Goal: Transaction & Acquisition: Download file/media

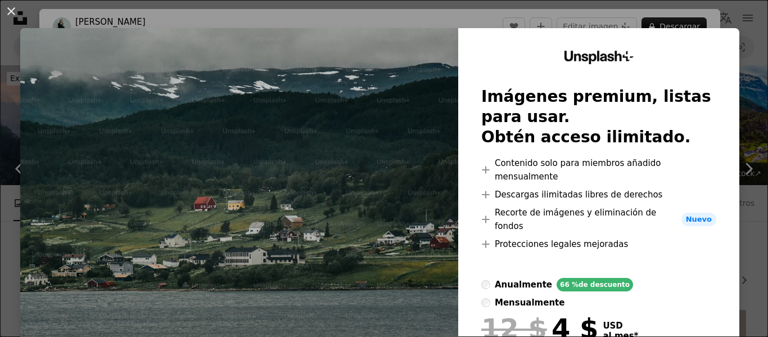
scroll to position [1349, 0]
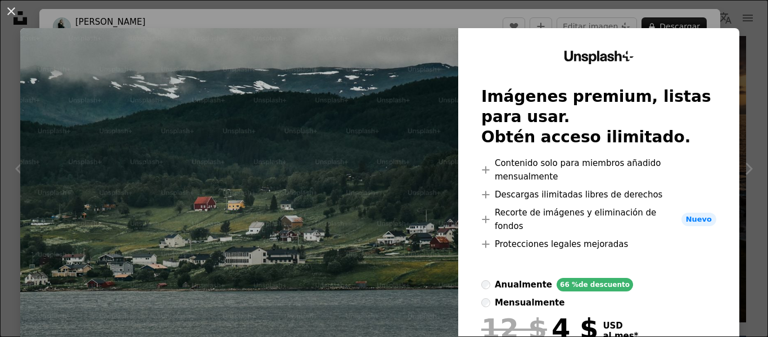
click at [316, 113] on img at bounding box center [239, 233] width 438 height 411
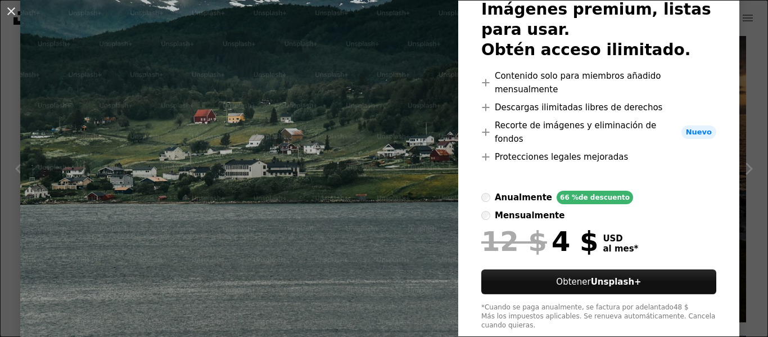
click at [371, 149] on img at bounding box center [239, 146] width 438 height 411
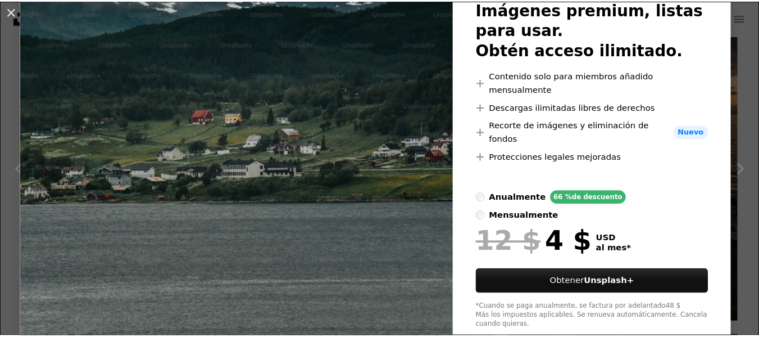
scroll to position [0, 0]
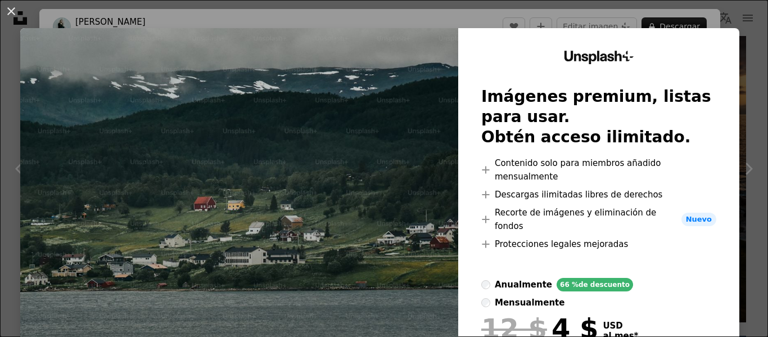
drag, startPoint x: 30, startPoint y: 23, endPoint x: 39, endPoint y: 25, distance: 9.3
click at [39, 25] on div "An X shape Unsplash+ Imágenes premium, listas para usar. Obtén acceso ilimitado…" at bounding box center [384, 168] width 768 height 337
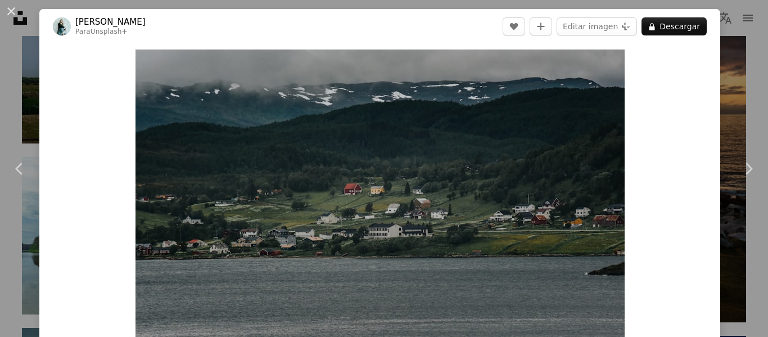
drag, startPoint x: 7, startPoint y: 10, endPoint x: 29, endPoint y: 22, distance: 25.2
click at [7, 10] on button "An X shape" at bounding box center [10, 10] width 13 height 13
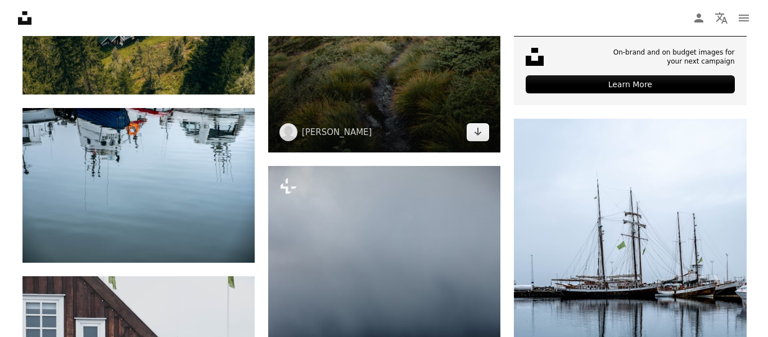
scroll to position [281, 0]
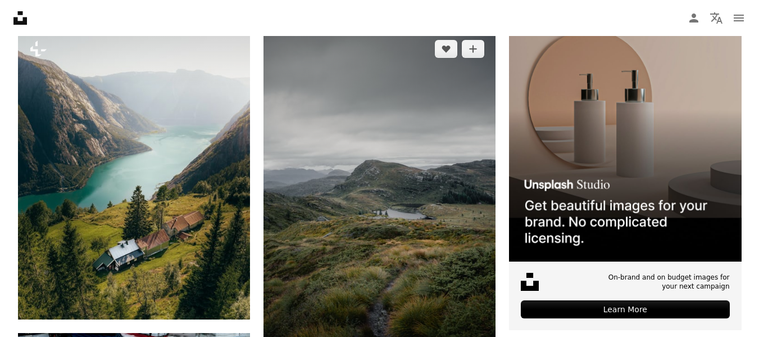
click at [378, 198] on img at bounding box center [380, 203] width 232 height 348
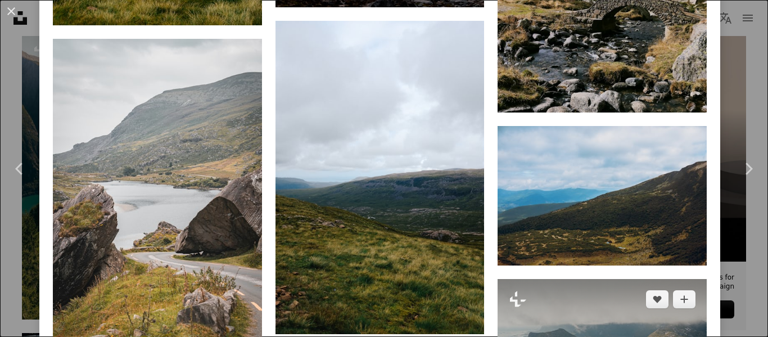
scroll to position [1574, 0]
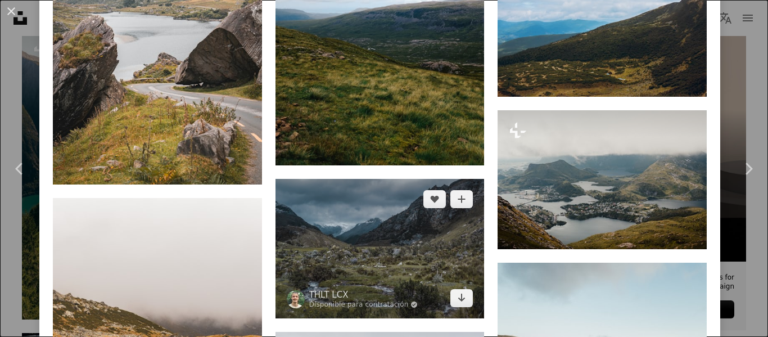
click at [376, 237] on img at bounding box center [379, 248] width 209 height 139
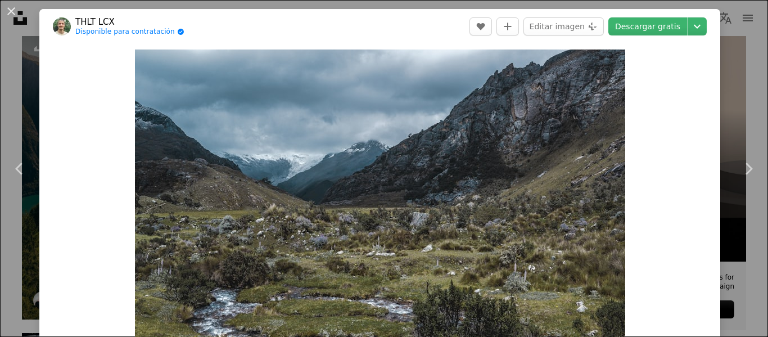
drag, startPoint x: 12, startPoint y: 12, endPoint x: 135, endPoint y: 119, distance: 163.3
click at [12, 13] on button "An X shape" at bounding box center [10, 10] width 13 height 13
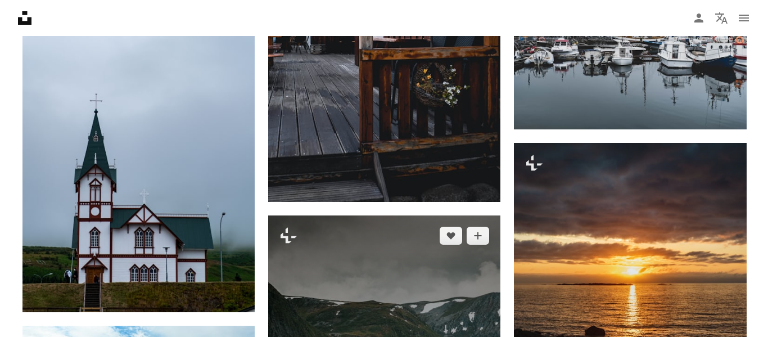
scroll to position [1405, 0]
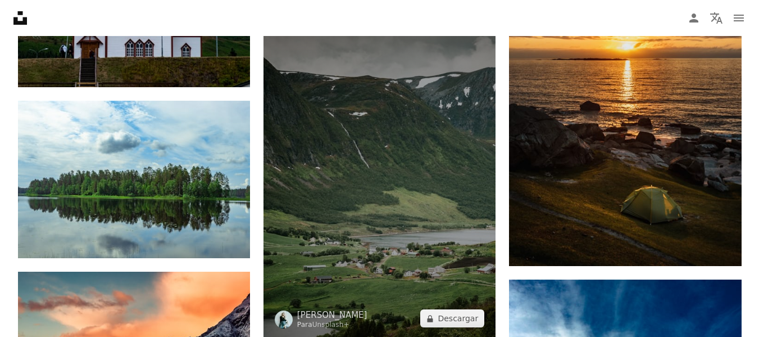
click at [376, 207] on img at bounding box center [380, 164] width 232 height 348
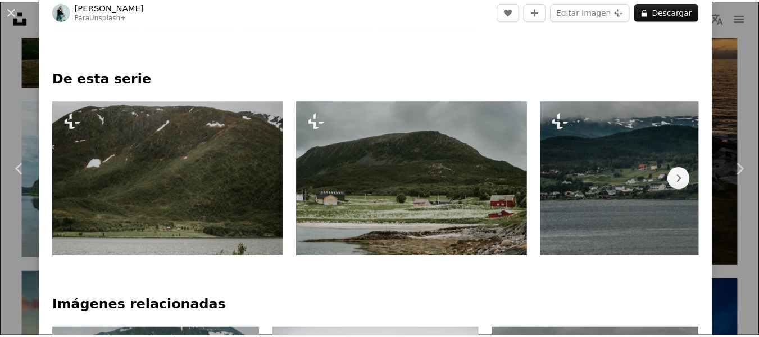
scroll to position [450, 0]
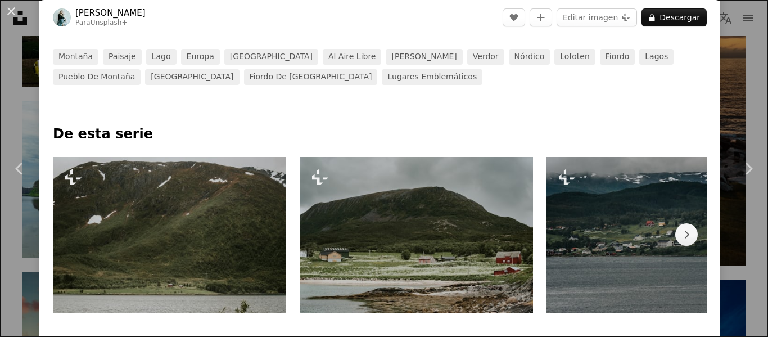
drag, startPoint x: 8, startPoint y: 13, endPoint x: 55, endPoint y: 58, distance: 64.8
click at [9, 15] on button "An X shape" at bounding box center [10, 10] width 13 height 13
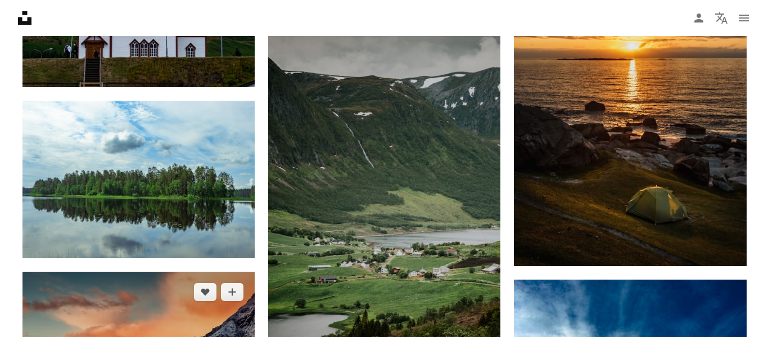
scroll to position [1517, 0]
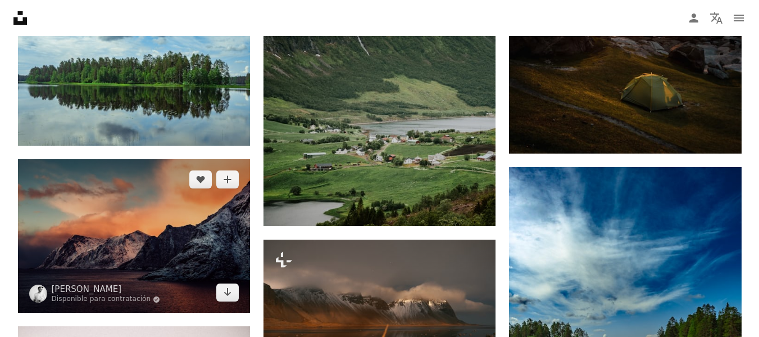
click at [165, 234] on img at bounding box center [134, 236] width 232 height 154
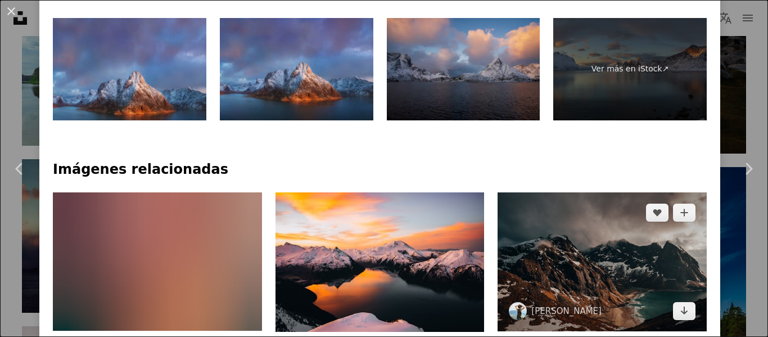
scroll to position [674, 0]
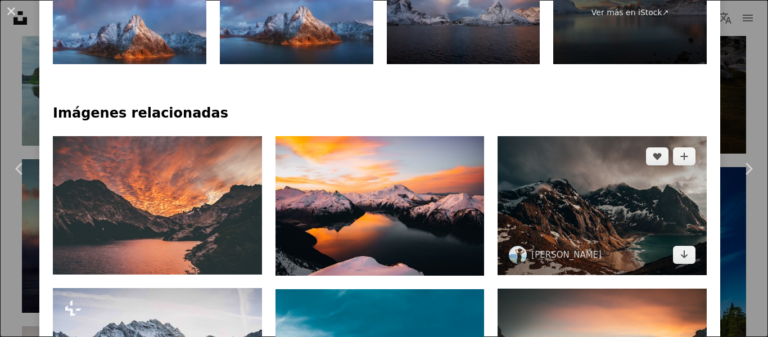
click at [593, 191] on img at bounding box center [601, 205] width 209 height 139
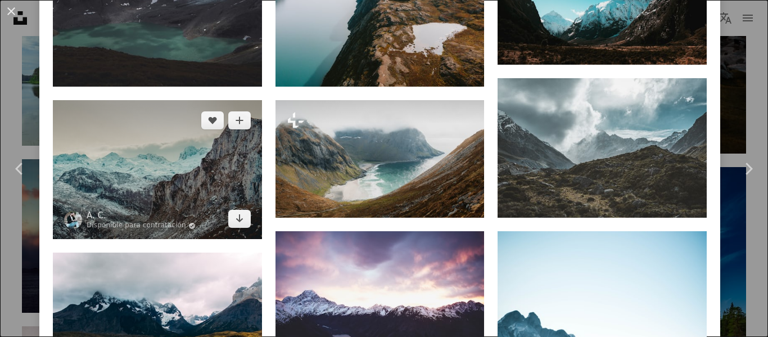
scroll to position [1236, 0]
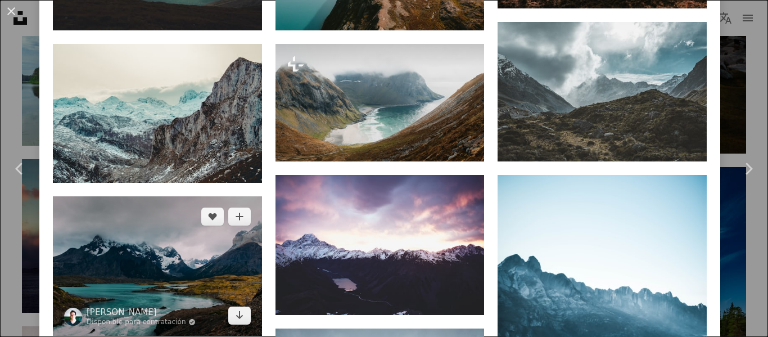
click at [164, 255] on img at bounding box center [157, 265] width 209 height 139
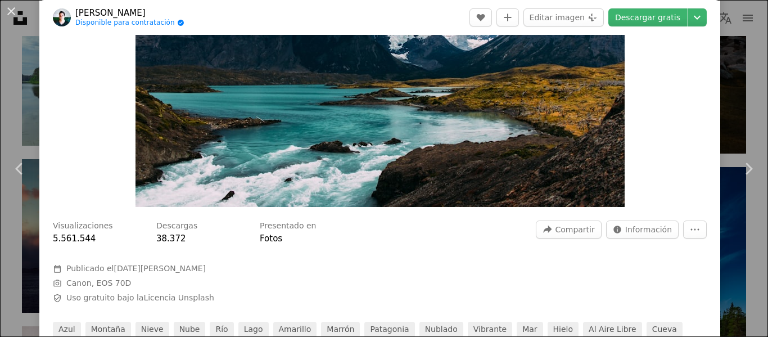
scroll to position [56, 0]
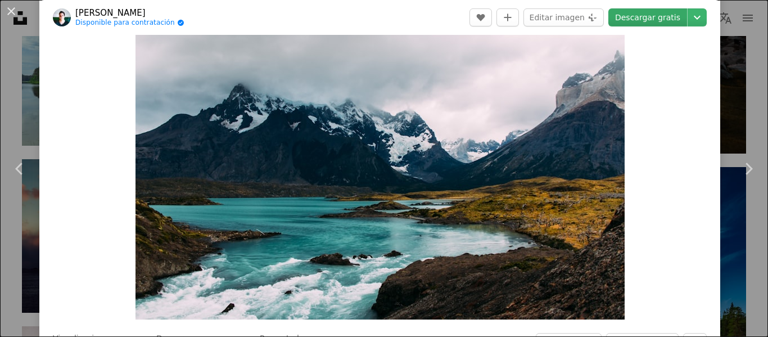
click at [636, 18] on link "Descargar gratis" at bounding box center [647, 17] width 79 height 18
